Goal: Task Accomplishment & Management: Manage account settings

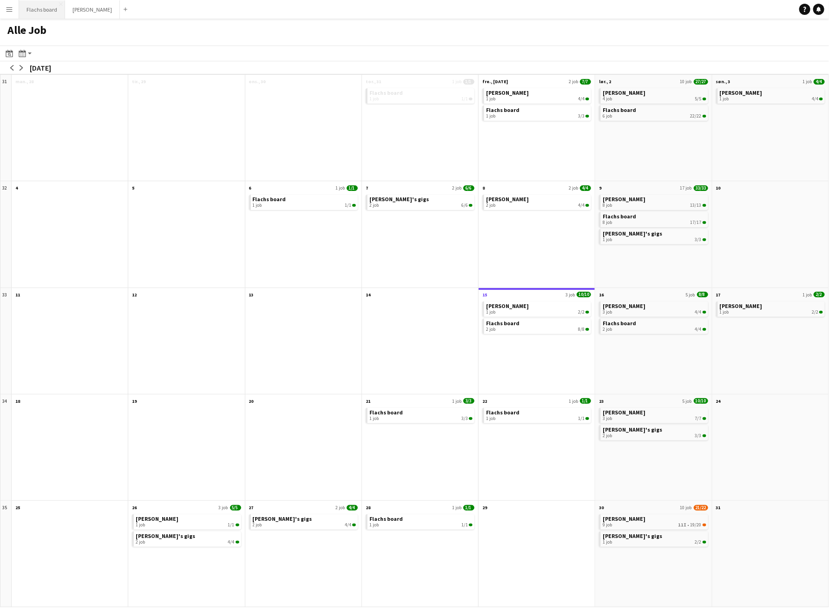
click at [52, 12] on button "Flachs board Luk" at bounding box center [42, 9] width 46 height 18
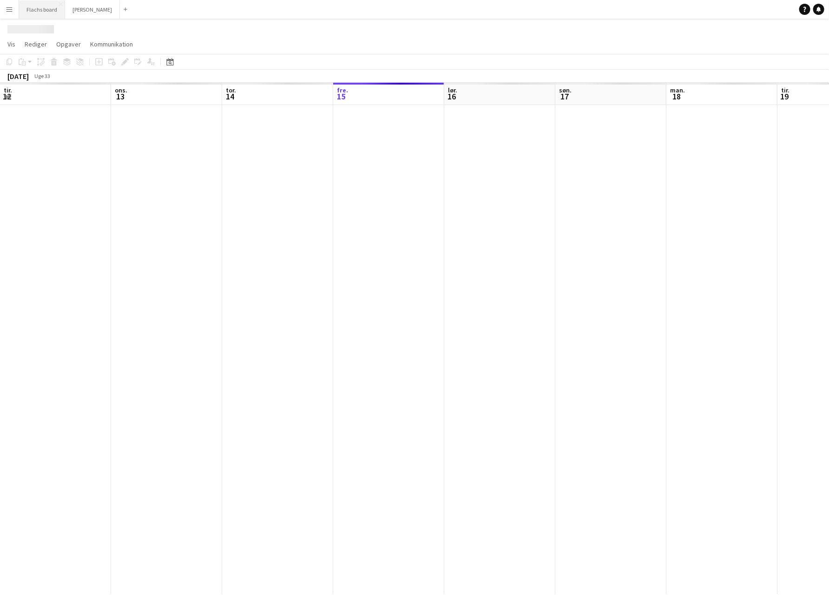
scroll to position [0, 222]
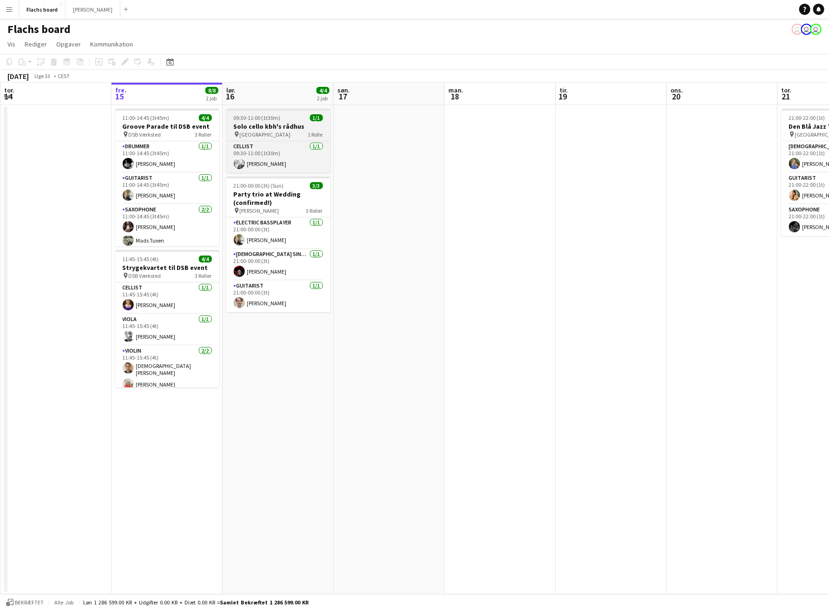
click at [288, 122] on h3 "Solo cello kbh's rådhus" at bounding box center [278, 126] width 104 height 8
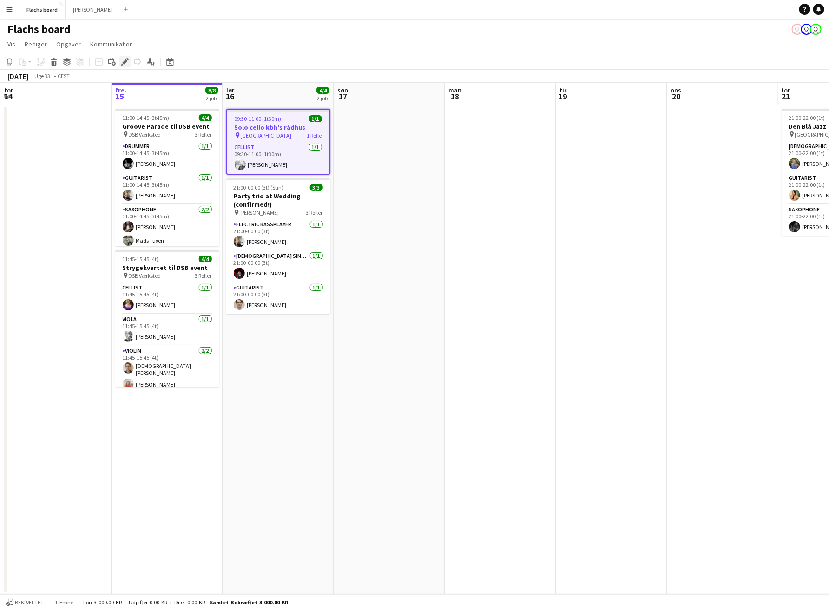
click at [122, 63] on icon "Rediger" at bounding box center [124, 61] width 7 height 7
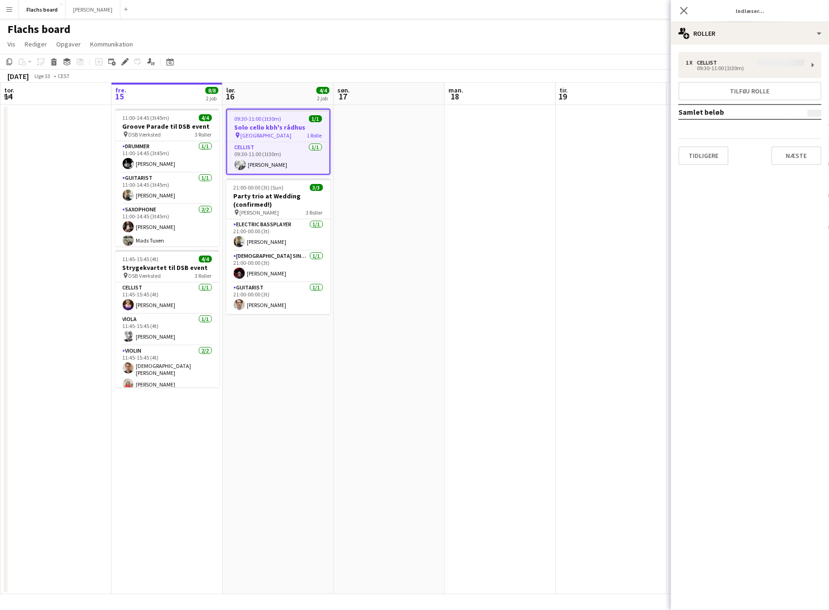
type input "**********"
click at [815, 152] on button "Næste" at bounding box center [797, 155] width 50 height 19
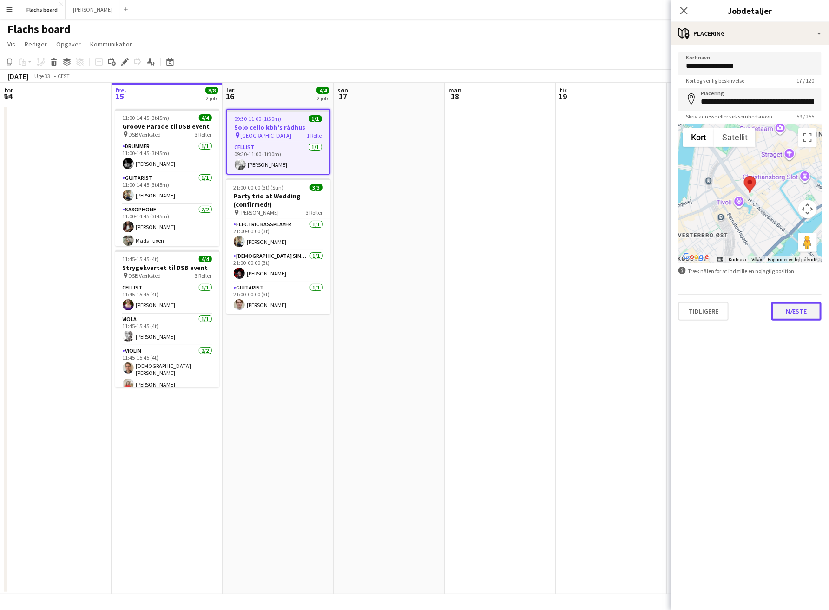
click at [811, 305] on button "Næste" at bounding box center [797, 311] width 50 height 19
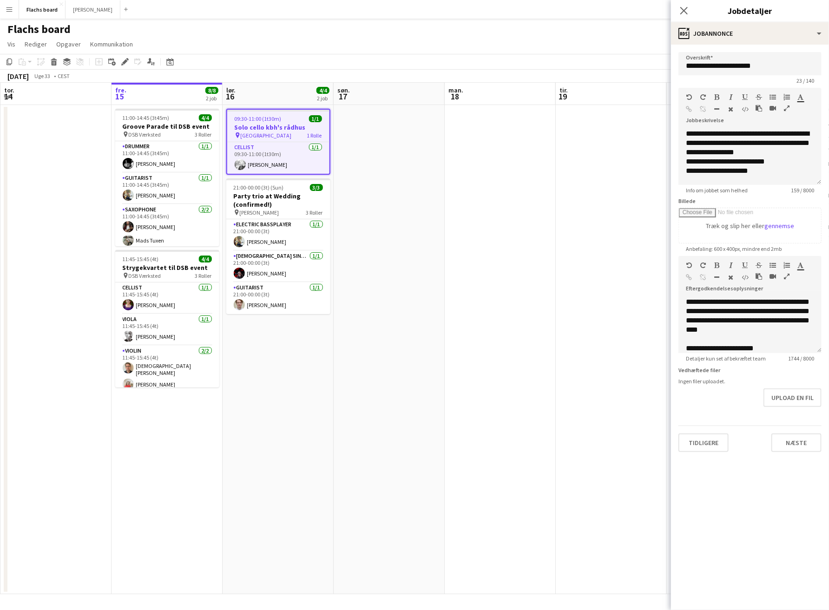
scroll to position [82, 0]
click at [774, 330] on div "**********" at bounding box center [750, 313] width 128 height 46
drag, startPoint x: 712, startPoint y: 341, endPoint x: 770, endPoint y: 338, distance: 57.7
click at [770, 338] on div "**********" at bounding box center [750, 318] width 128 height 56
click at [759, 333] on div "**********" at bounding box center [750, 318] width 128 height 56
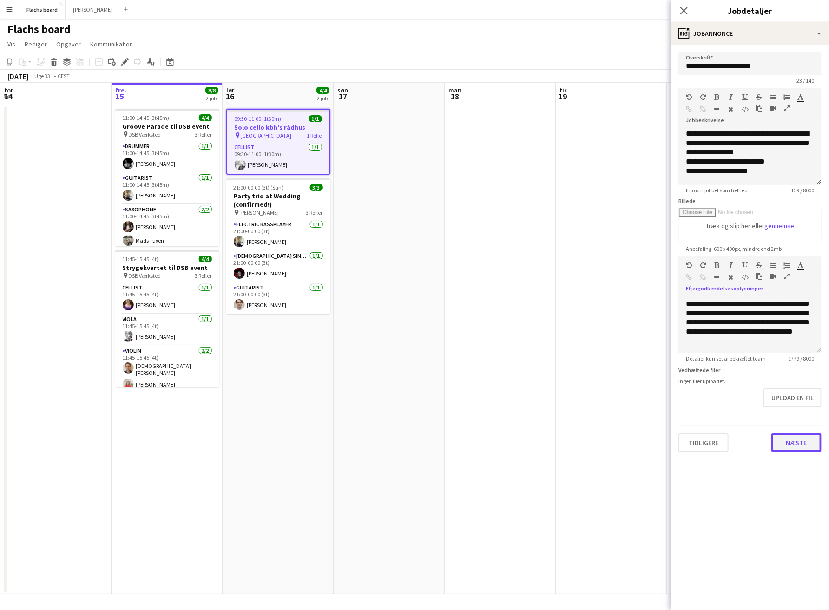
click at [790, 443] on button "Næste" at bounding box center [797, 443] width 50 height 19
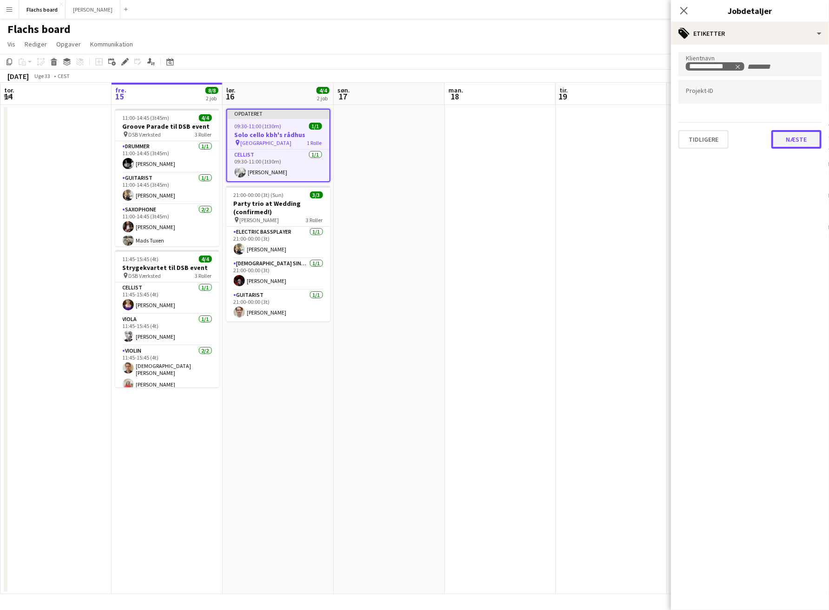
click at [799, 139] on button "Næste" at bounding box center [797, 139] width 50 height 19
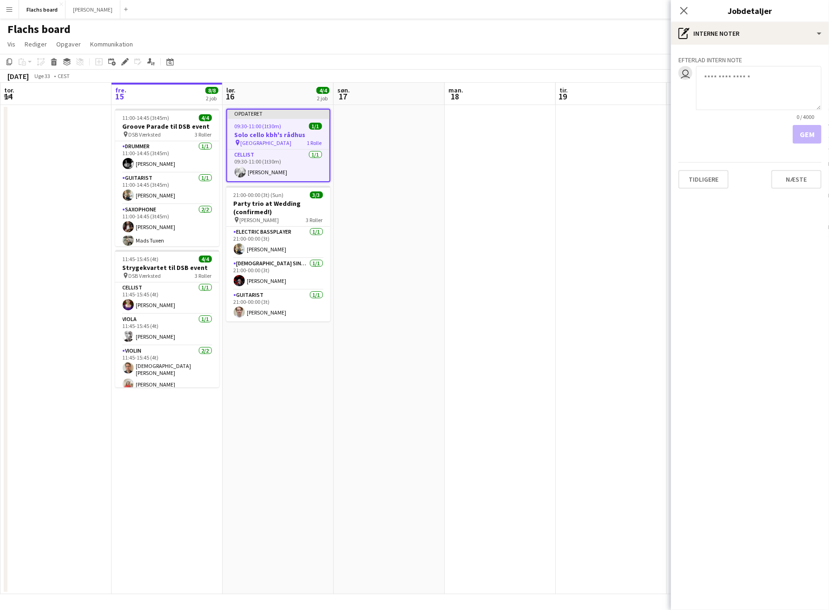
click at [797, 192] on div "Efterlad intern note user 0 / 4000 Gem Tidligere [GEOGRAPHIC_DATA]" at bounding box center [750, 121] width 158 height 152
click at [796, 184] on button "Næste" at bounding box center [797, 179] width 50 height 19
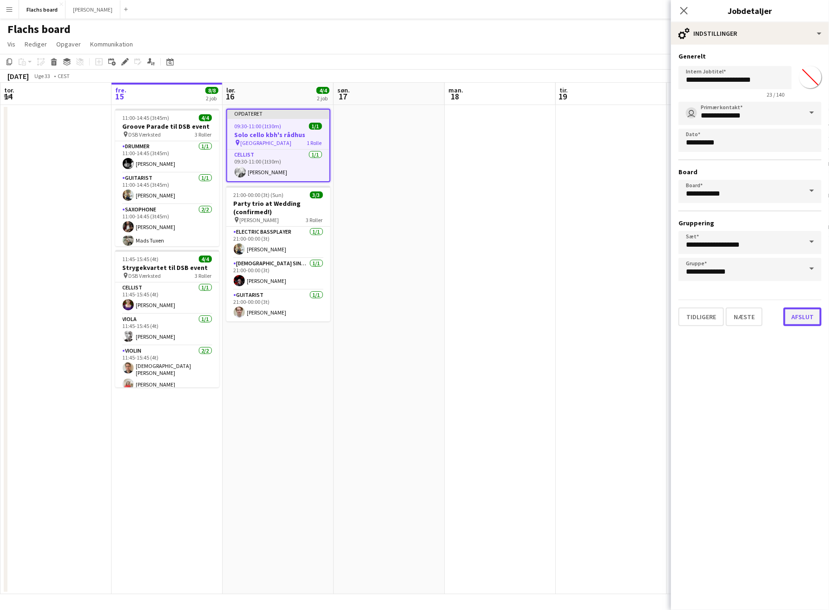
click at [799, 314] on button "Afslut" at bounding box center [803, 317] width 38 height 19
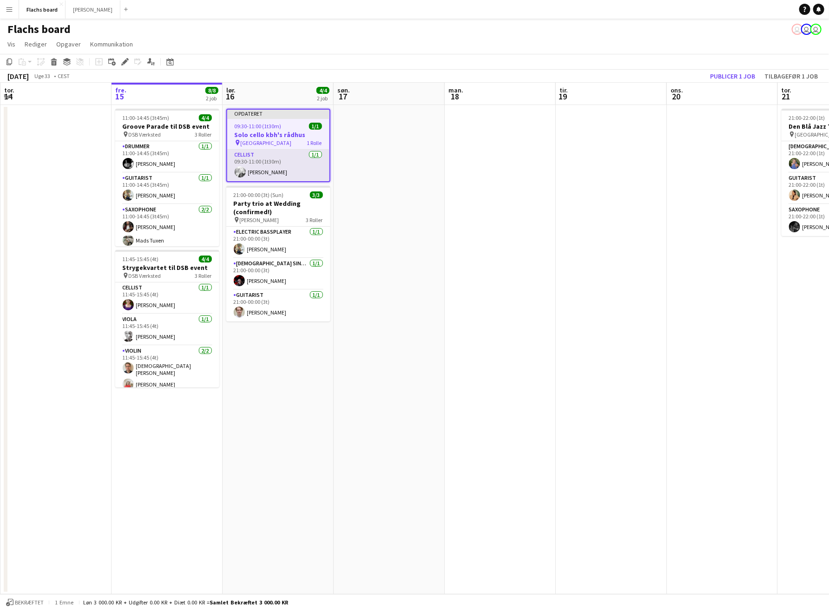
click at [265, 174] on app-card-role "Cellist [DATE] 09:30-11:00 (1t30m) [PERSON_NAME]" at bounding box center [278, 166] width 102 height 32
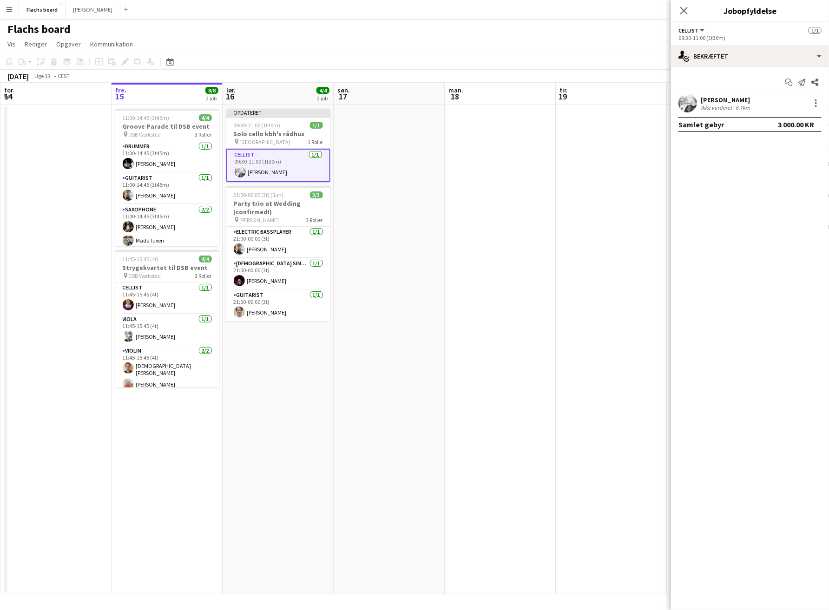
click at [690, 92] on div "Start chat Send notifikation Del [PERSON_NAME] Ikke vurderet 6.7km Samlet gebyr…" at bounding box center [750, 103] width 158 height 72
click at [689, 99] on app-user-avatar at bounding box center [688, 103] width 19 height 19
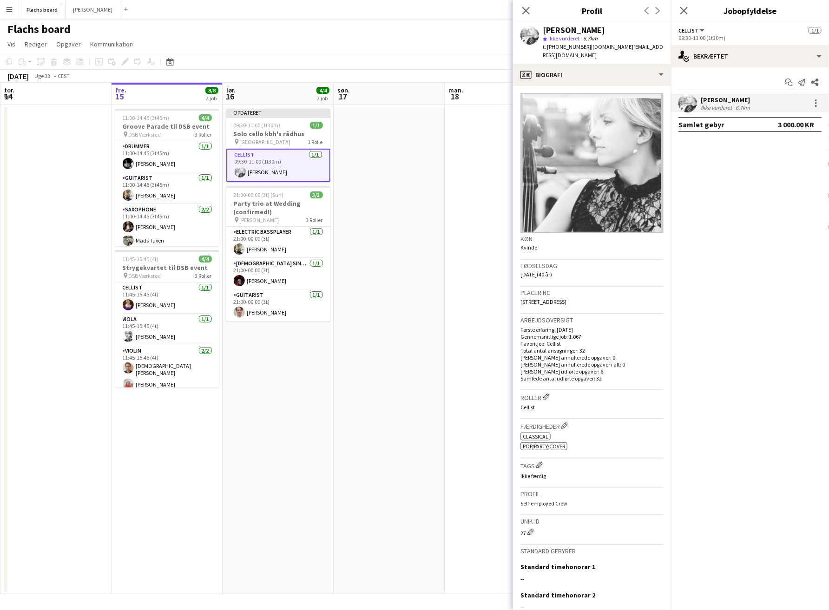
drag, startPoint x: 577, startPoint y: 46, endPoint x: 547, endPoint y: 47, distance: 30.2
click at [547, 47] on span "t. [PHONE_NUMBER]" at bounding box center [567, 46] width 48 height 7
copy span "[PHONE_NUMBER]"
click at [383, 174] on app-date-cell at bounding box center [389, 349] width 111 height 489
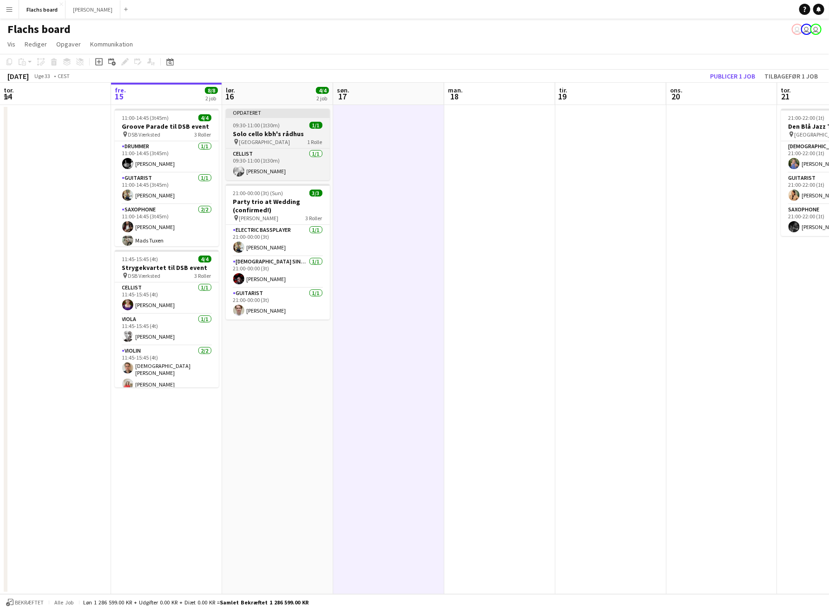
click at [290, 120] on app-job-card "Opdateret 09:30-11:00 (1t30m) 1/1 Solo cello kbh's rådhus pin Københavns Rådhus…" at bounding box center [278, 145] width 104 height 72
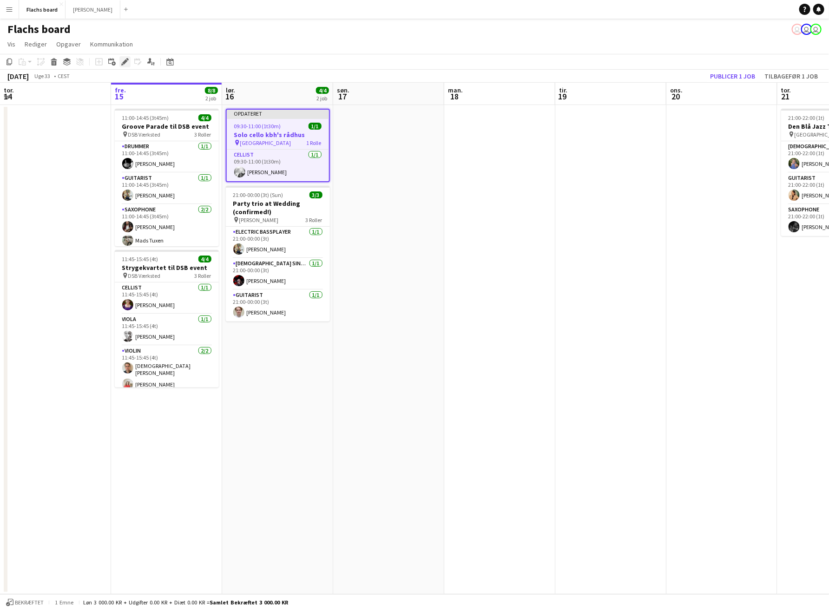
click at [119, 61] on div "Rediger" at bounding box center [124, 61] width 11 height 11
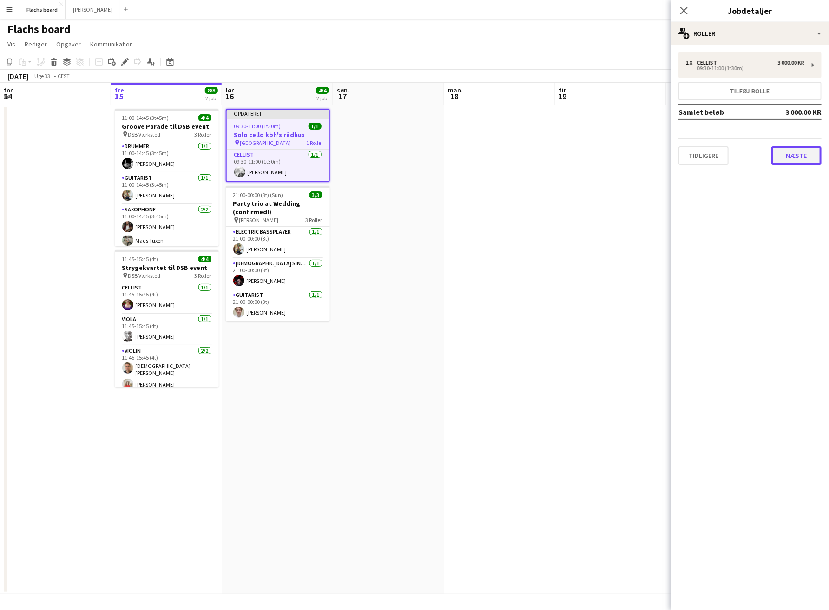
click at [784, 150] on button "Næste" at bounding box center [797, 155] width 50 height 19
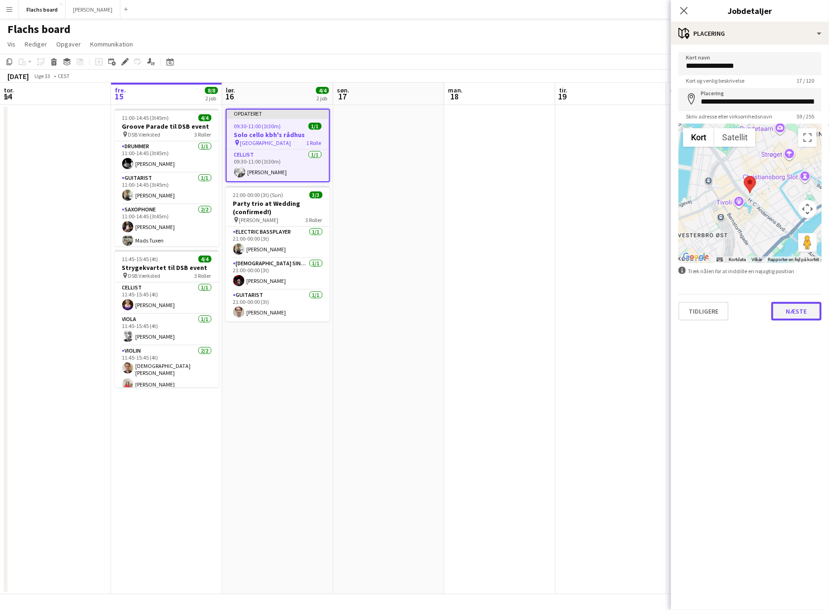
click at [798, 314] on button "Næste" at bounding box center [797, 311] width 50 height 19
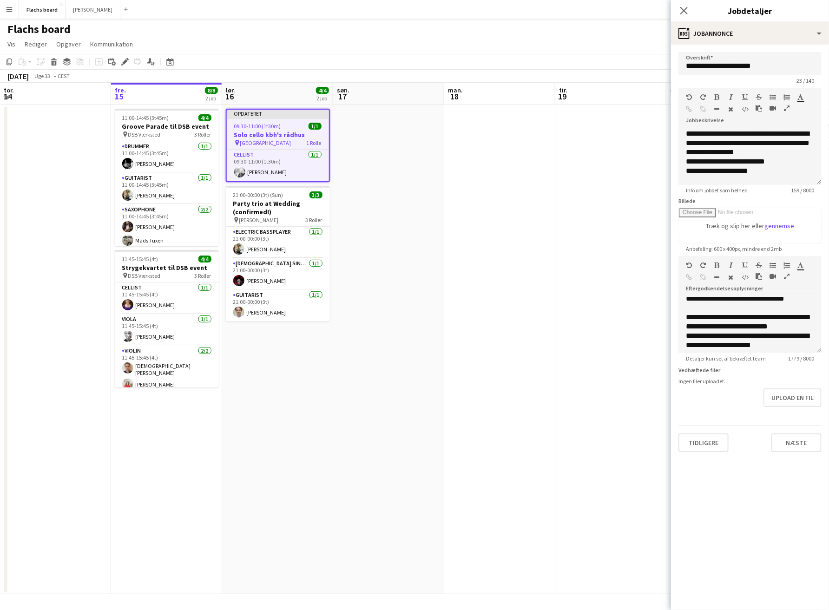
scroll to position [423, 0]
click at [450, 171] on app-date-cell at bounding box center [499, 349] width 111 height 489
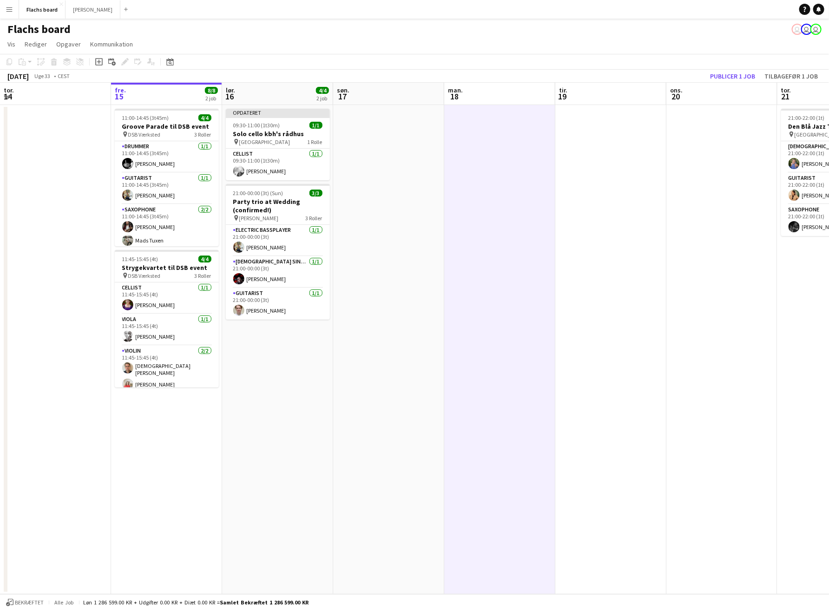
click at [6, 7] on app-icon "Menu" at bounding box center [9, 9] width 7 height 7
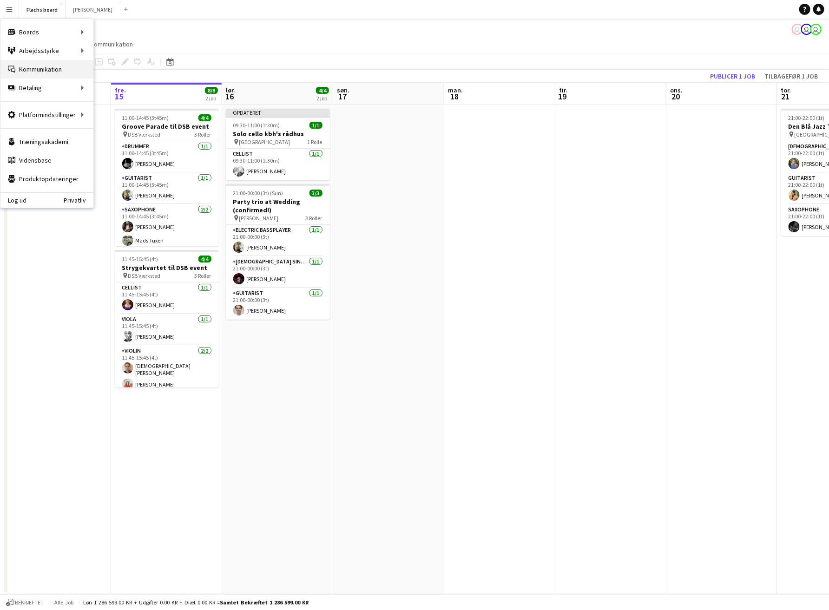
click at [29, 62] on link "Kommunikation Kommunikation" at bounding box center [46, 69] width 93 height 19
